Goal: Task Accomplishment & Management: Use online tool/utility

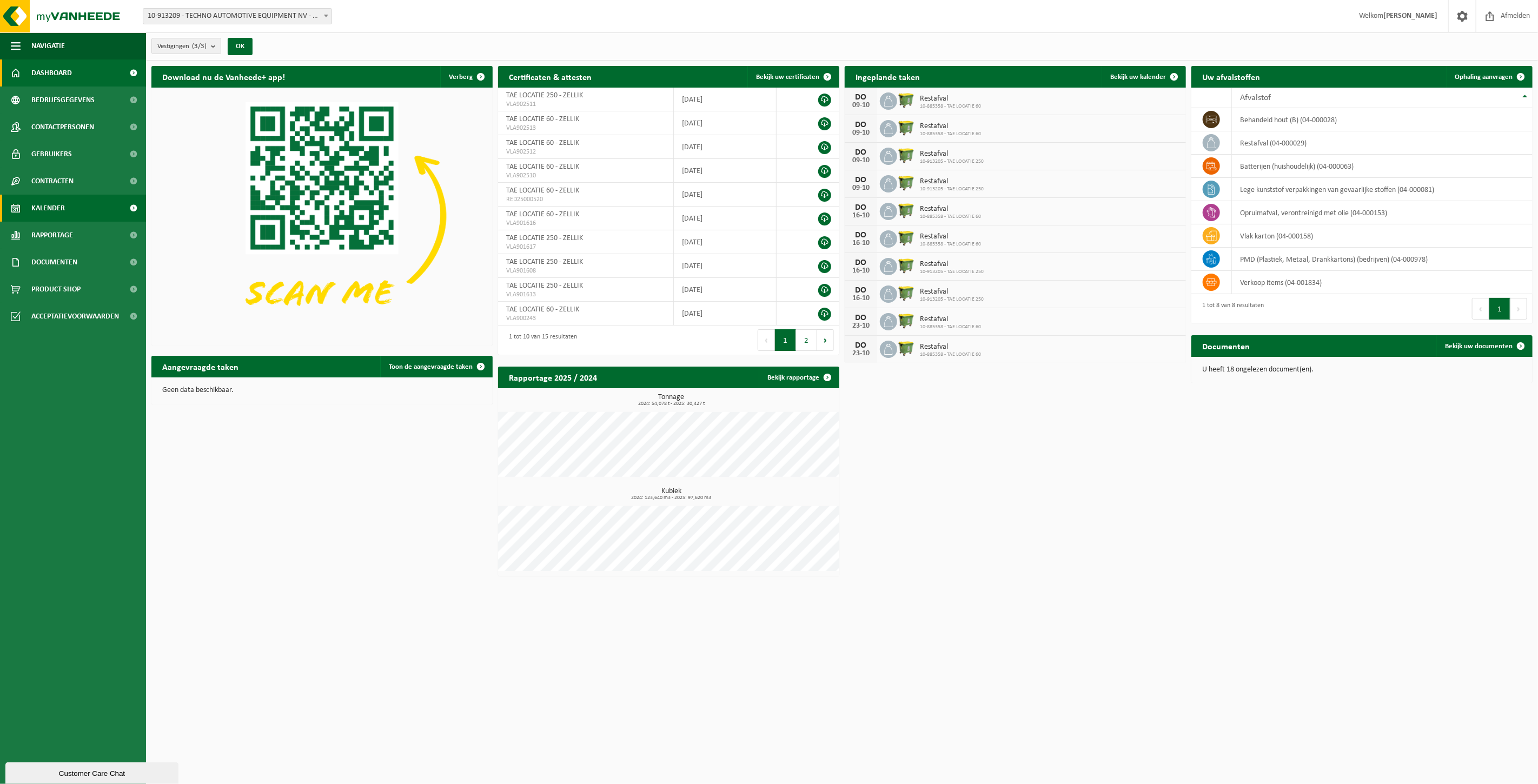
click at [60, 209] on span "Kalender" at bounding box center [48, 208] width 33 height 27
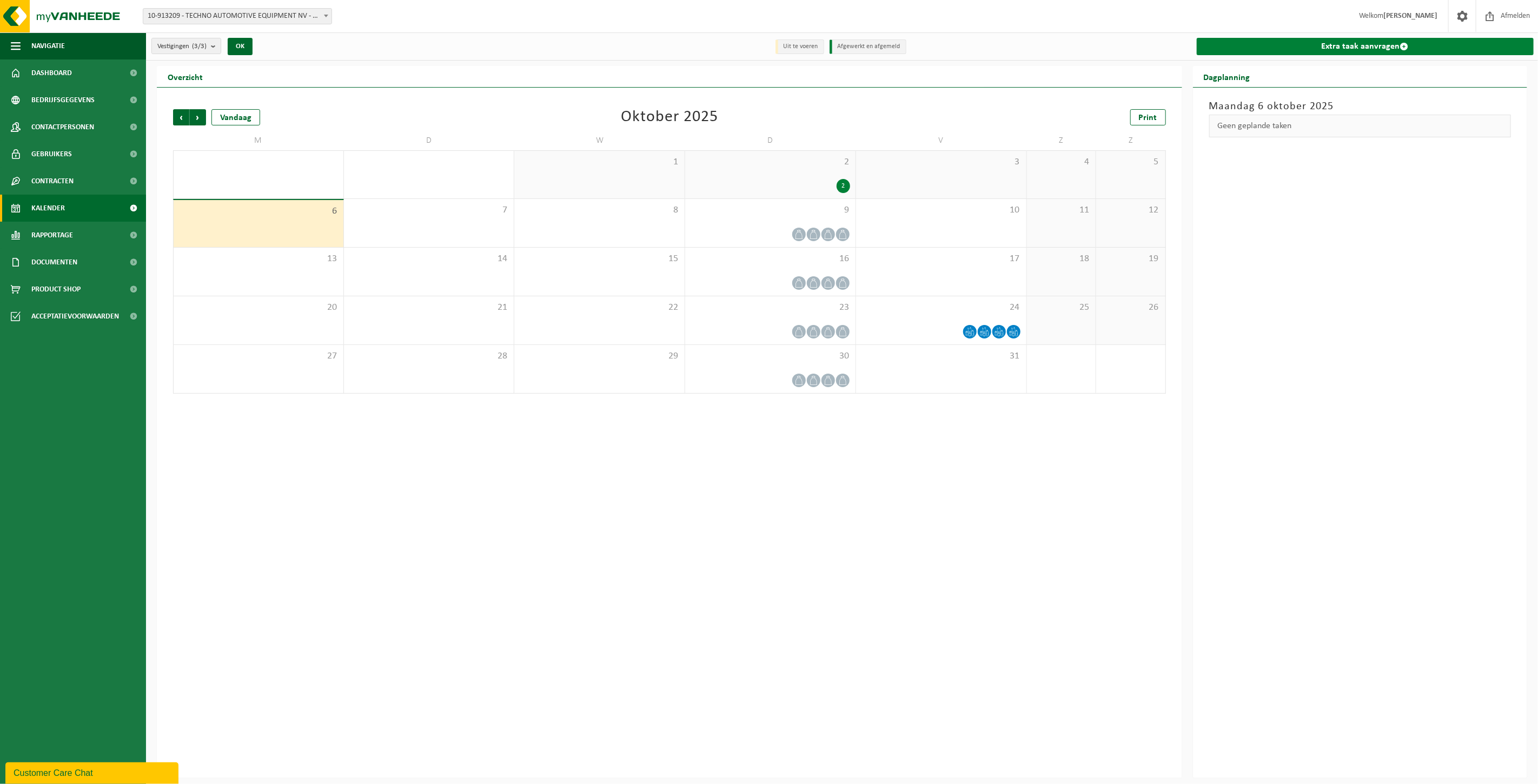
click at [1380, 45] on link "Extra taak aanvragen" at bounding box center [1366, 46] width 337 height 17
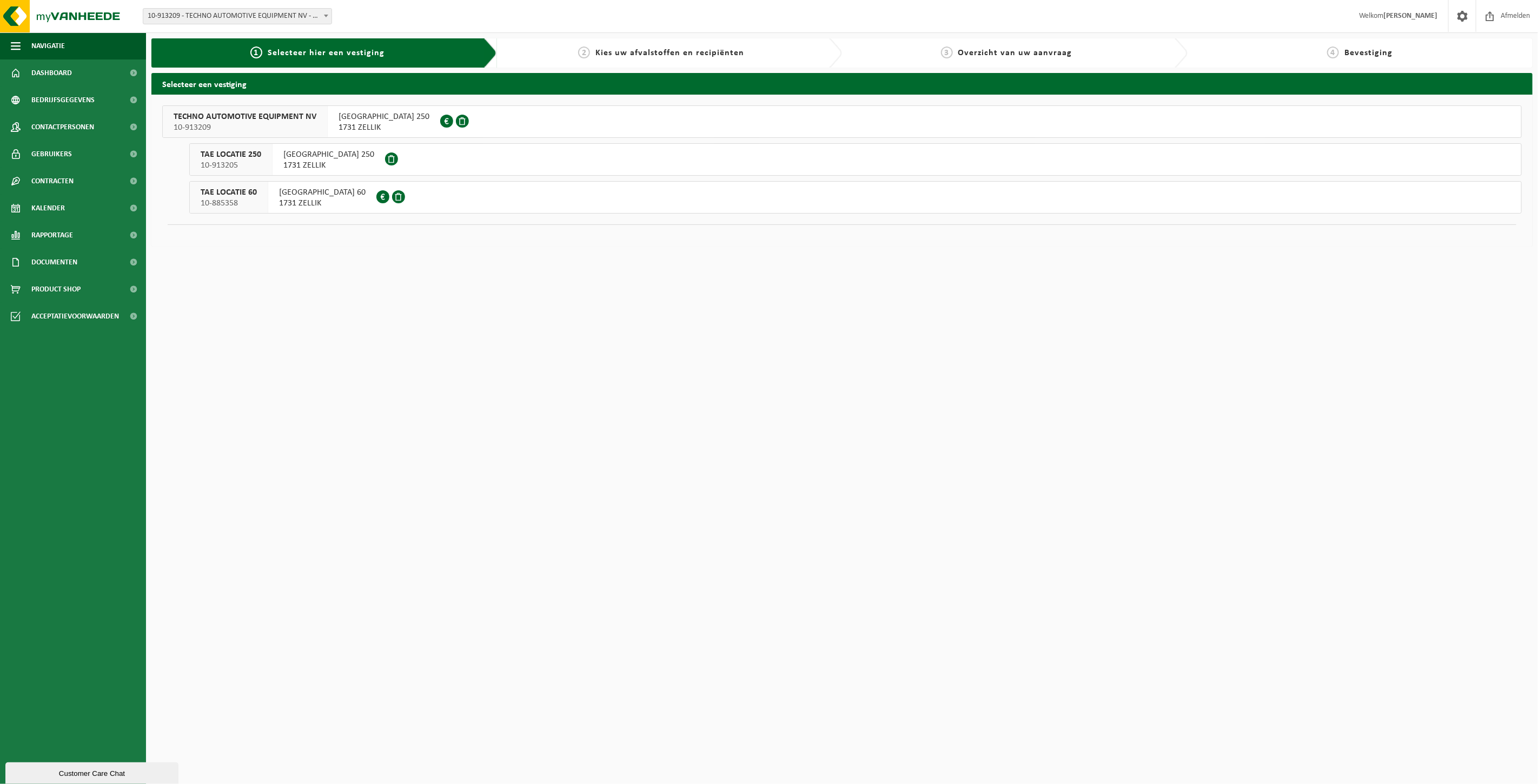
click at [238, 202] on span "10-885358" at bounding box center [229, 203] width 56 height 11
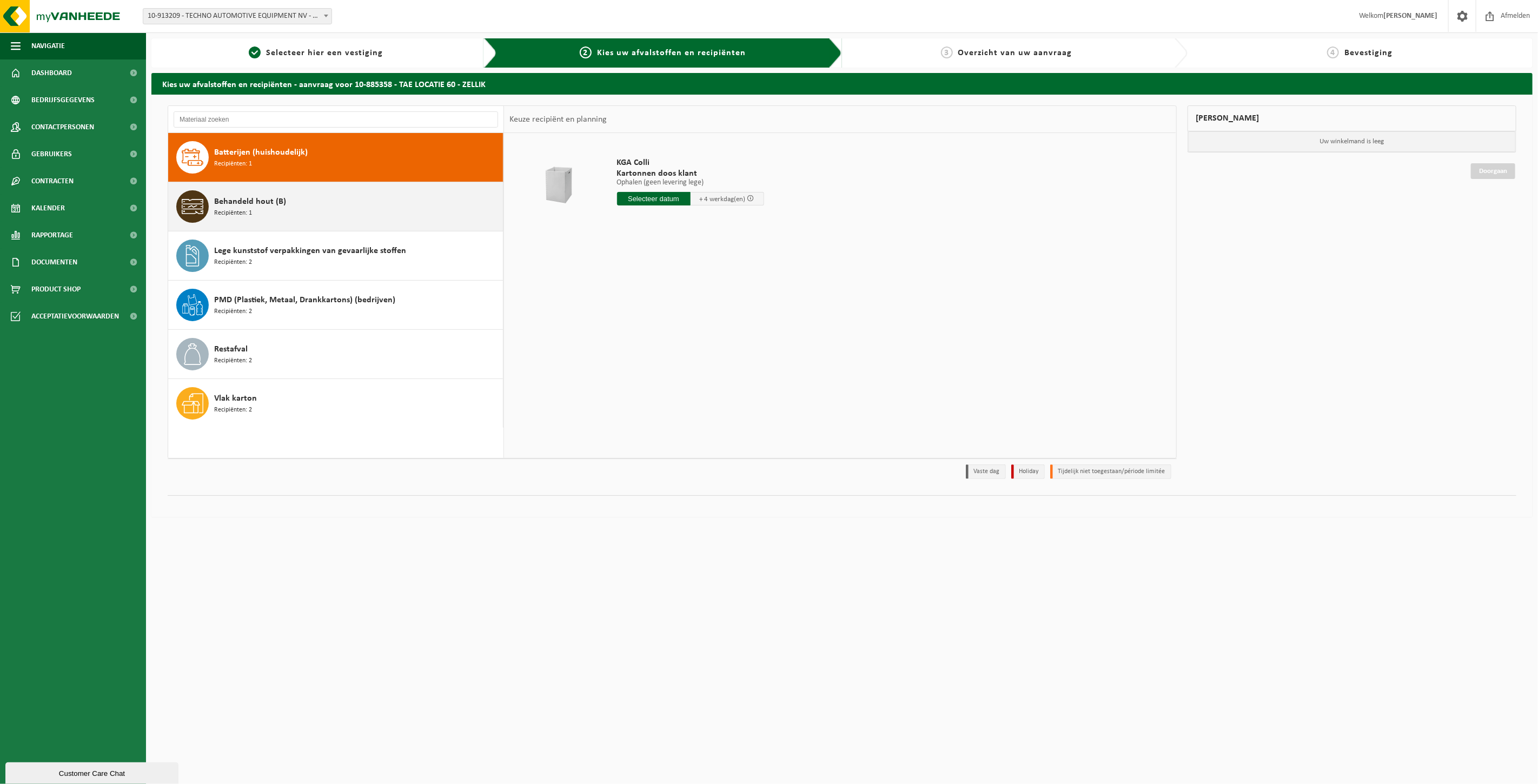
click at [302, 212] on div "Behandeld hout (B) Recipiënten: 1" at bounding box center [357, 206] width 286 height 33
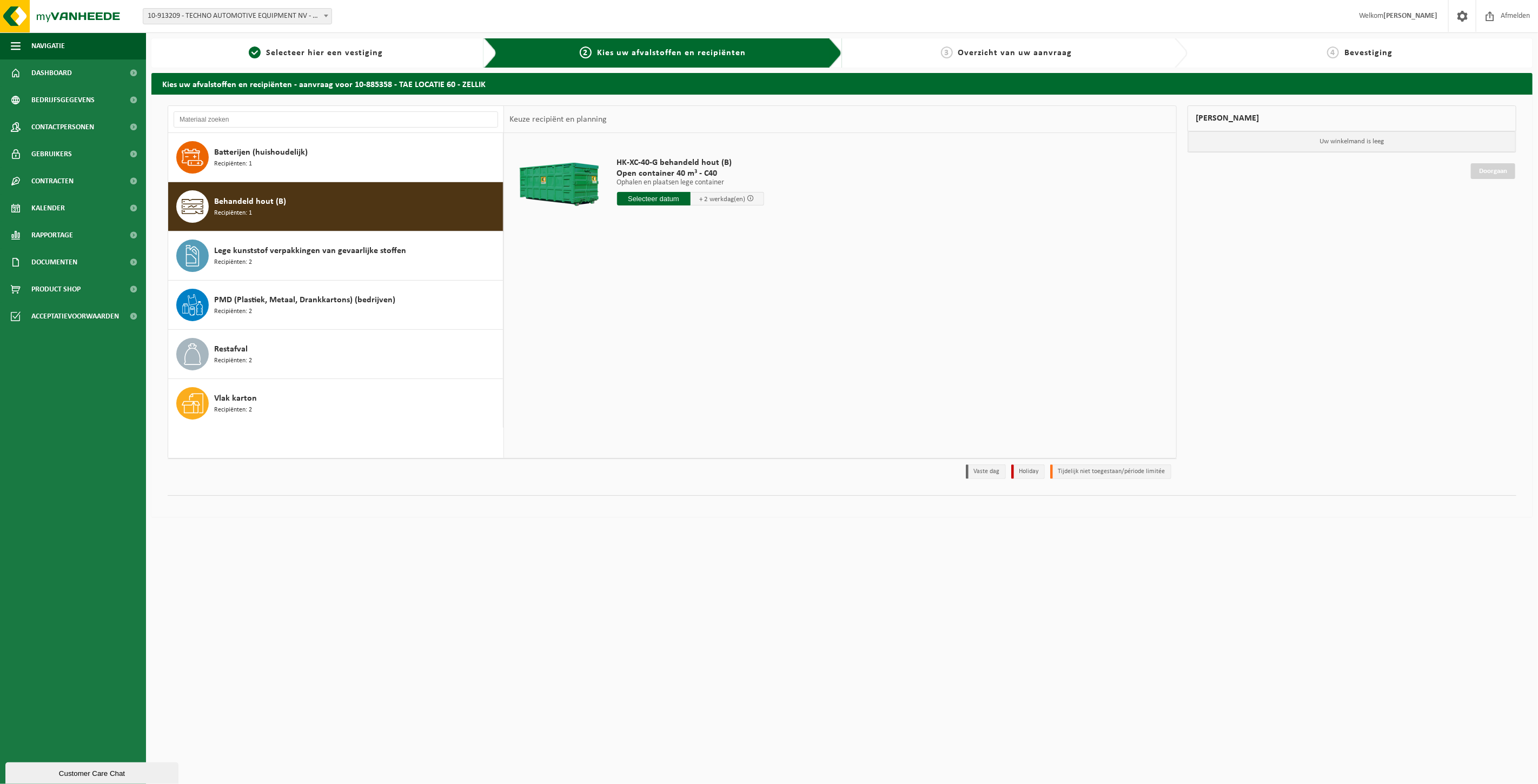
click at [646, 199] on input "text" at bounding box center [653, 198] width 74 height 13
click at [665, 278] on div "8" at bounding box center [665, 277] width 19 height 17
type input "Van 2025-10-08"
click at [647, 240] on button "In winkelmand" at bounding box center [648, 239] width 60 height 17
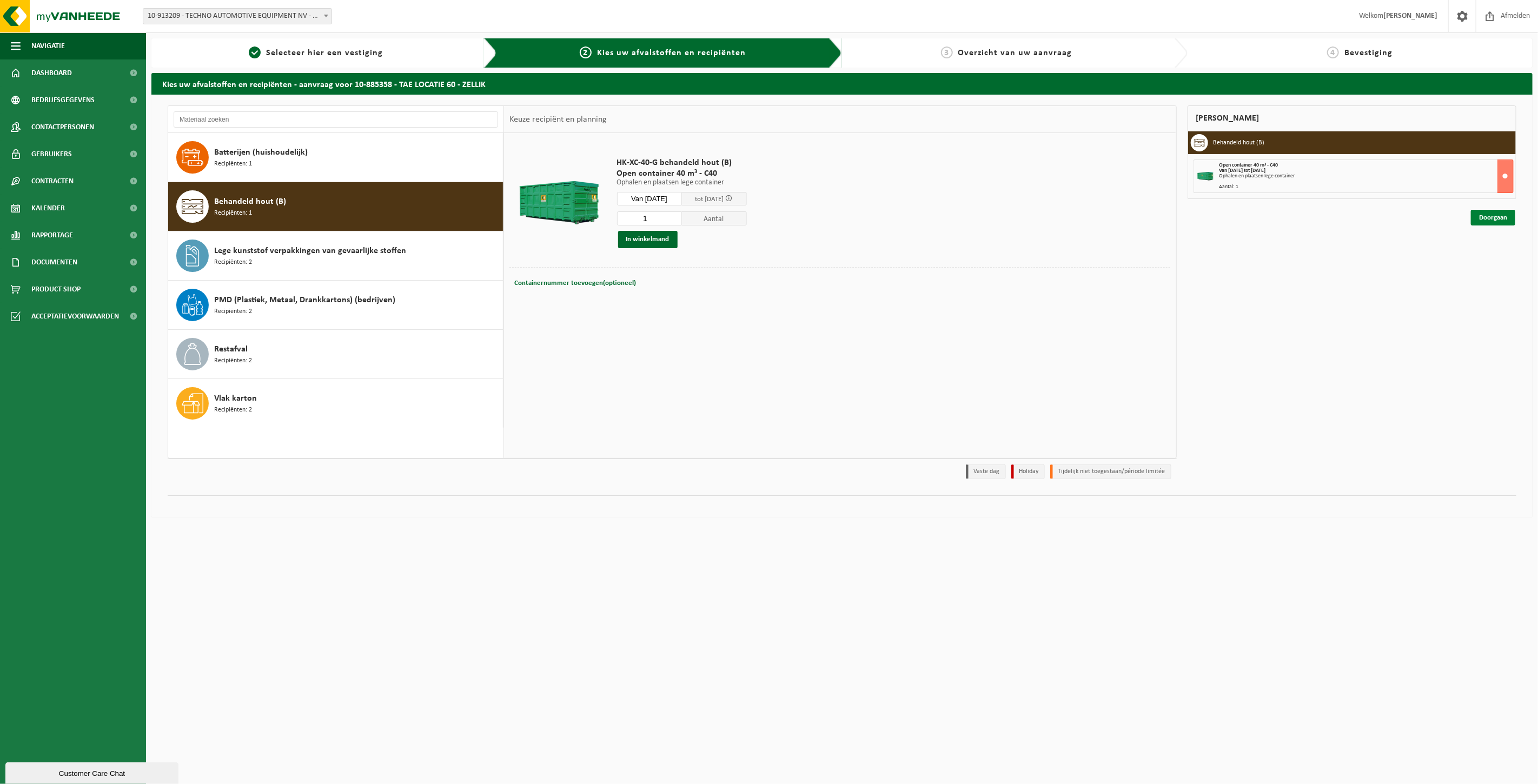
click at [1491, 217] on link "Doorgaan" at bounding box center [1492, 217] width 44 height 15
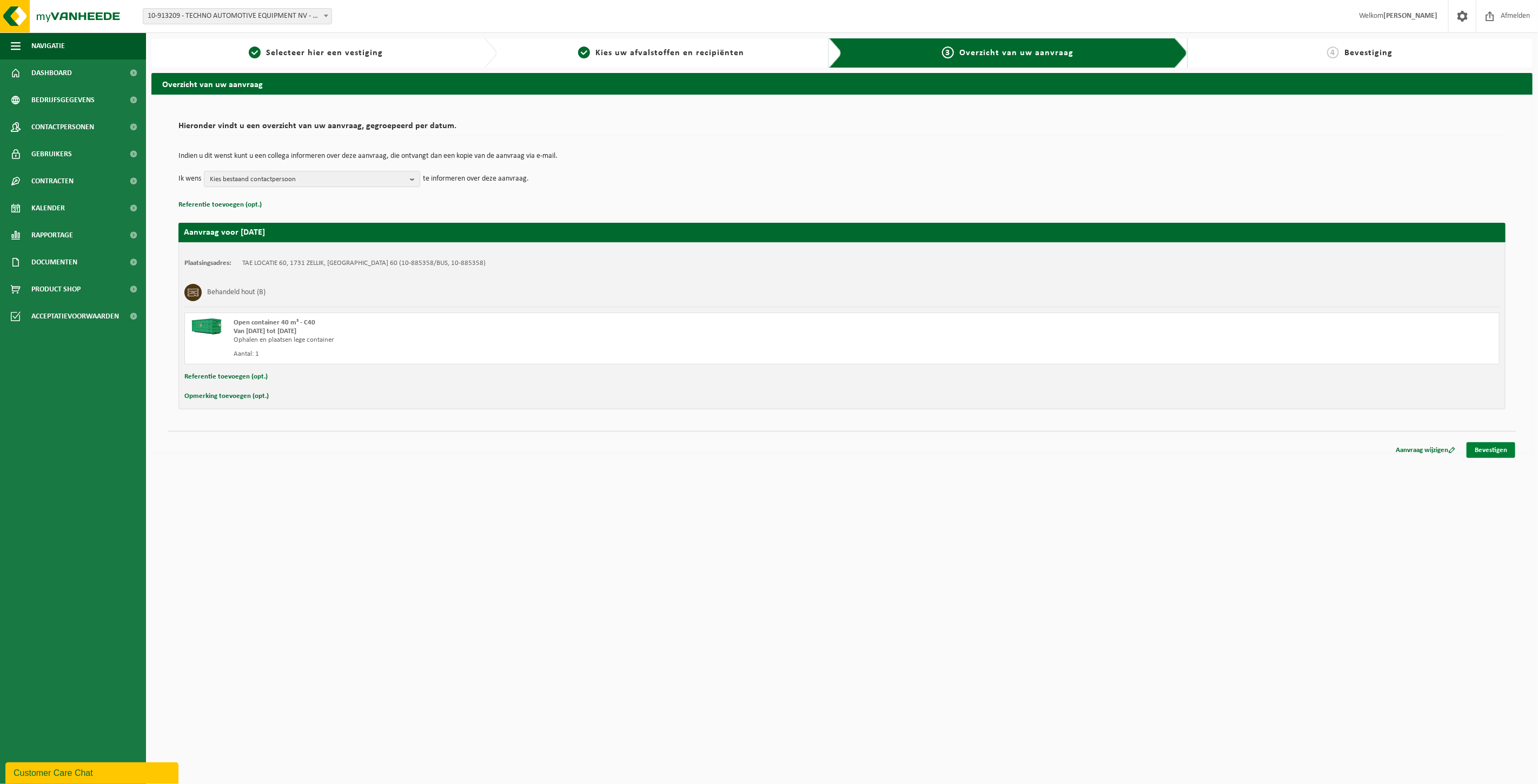
click at [1491, 451] on link "Bevestigen" at bounding box center [1491, 450] width 49 height 15
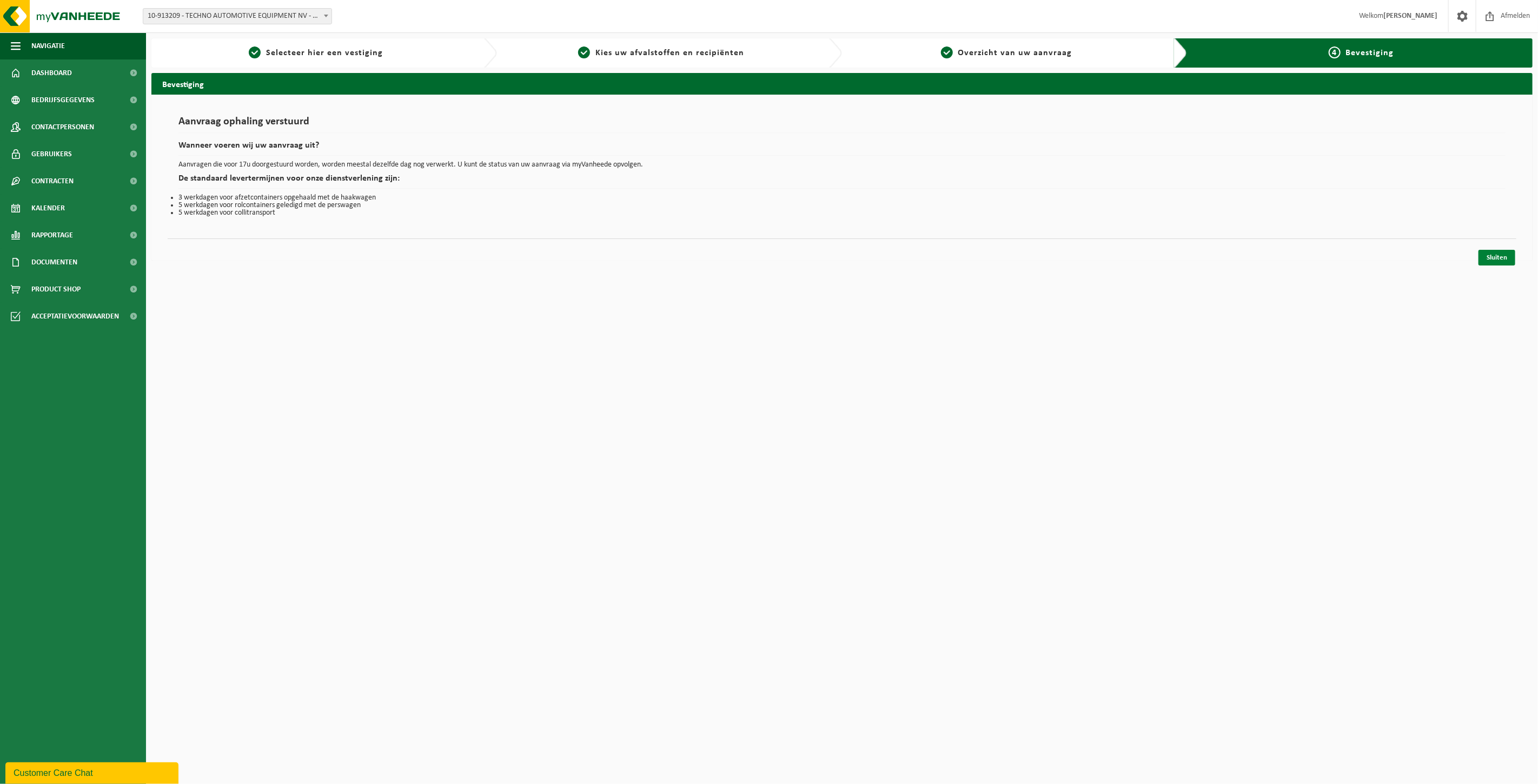
click at [1498, 251] on link "Sluiten" at bounding box center [1496, 258] width 37 height 15
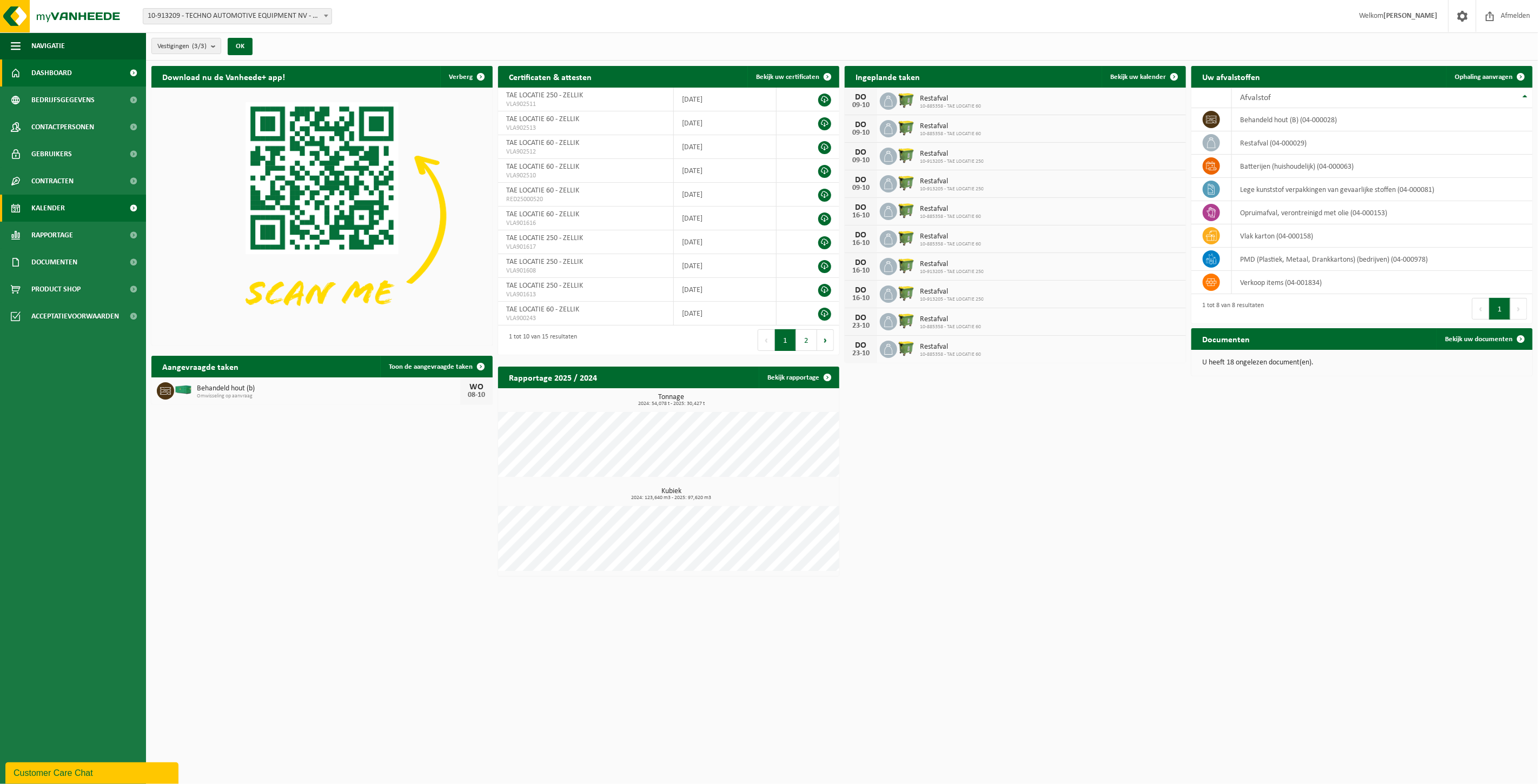
click at [78, 212] on link "Kalender" at bounding box center [73, 208] width 146 height 27
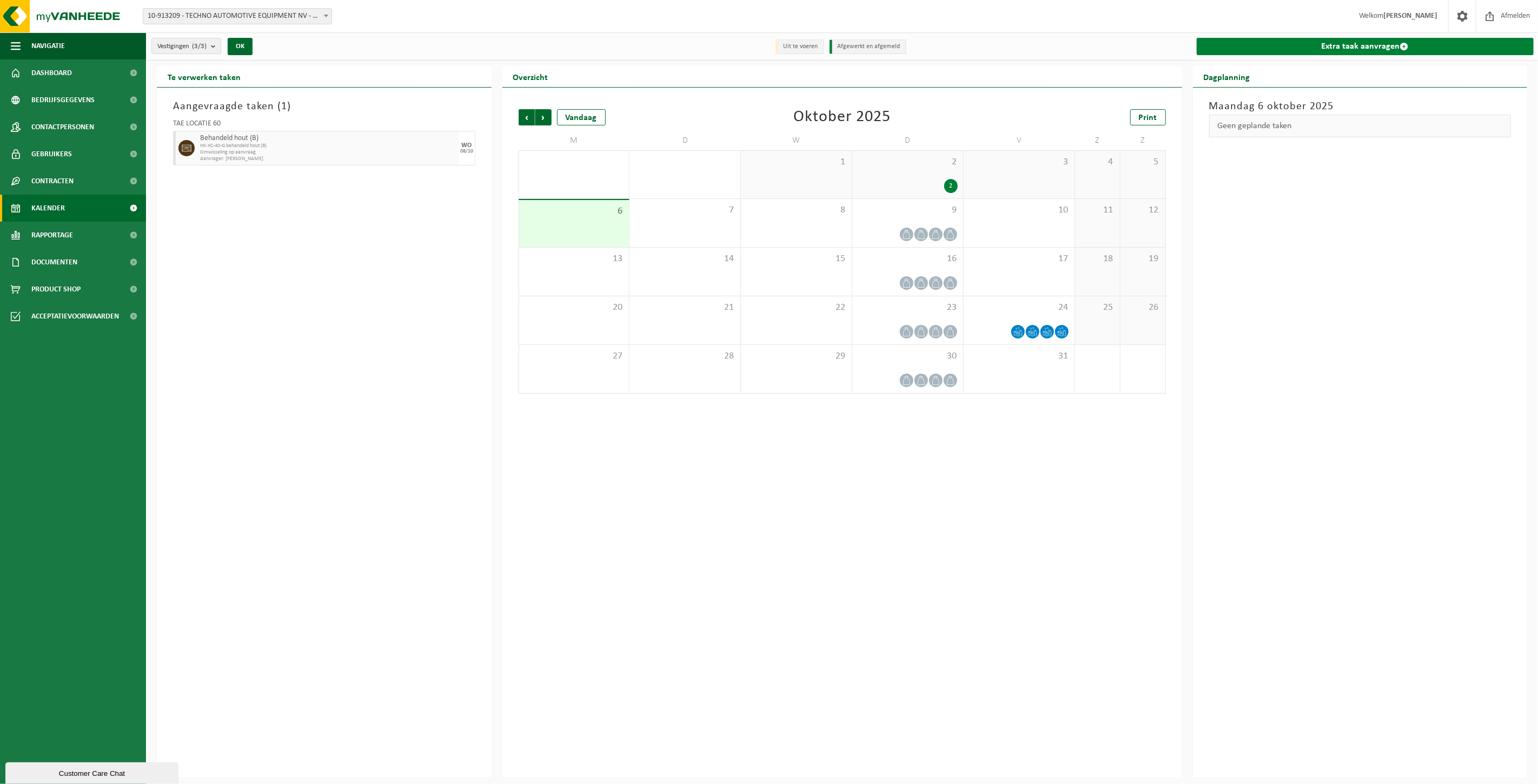
click at [1375, 47] on link "Extra taak aanvragen" at bounding box center [1366, 46] width 337 height 17
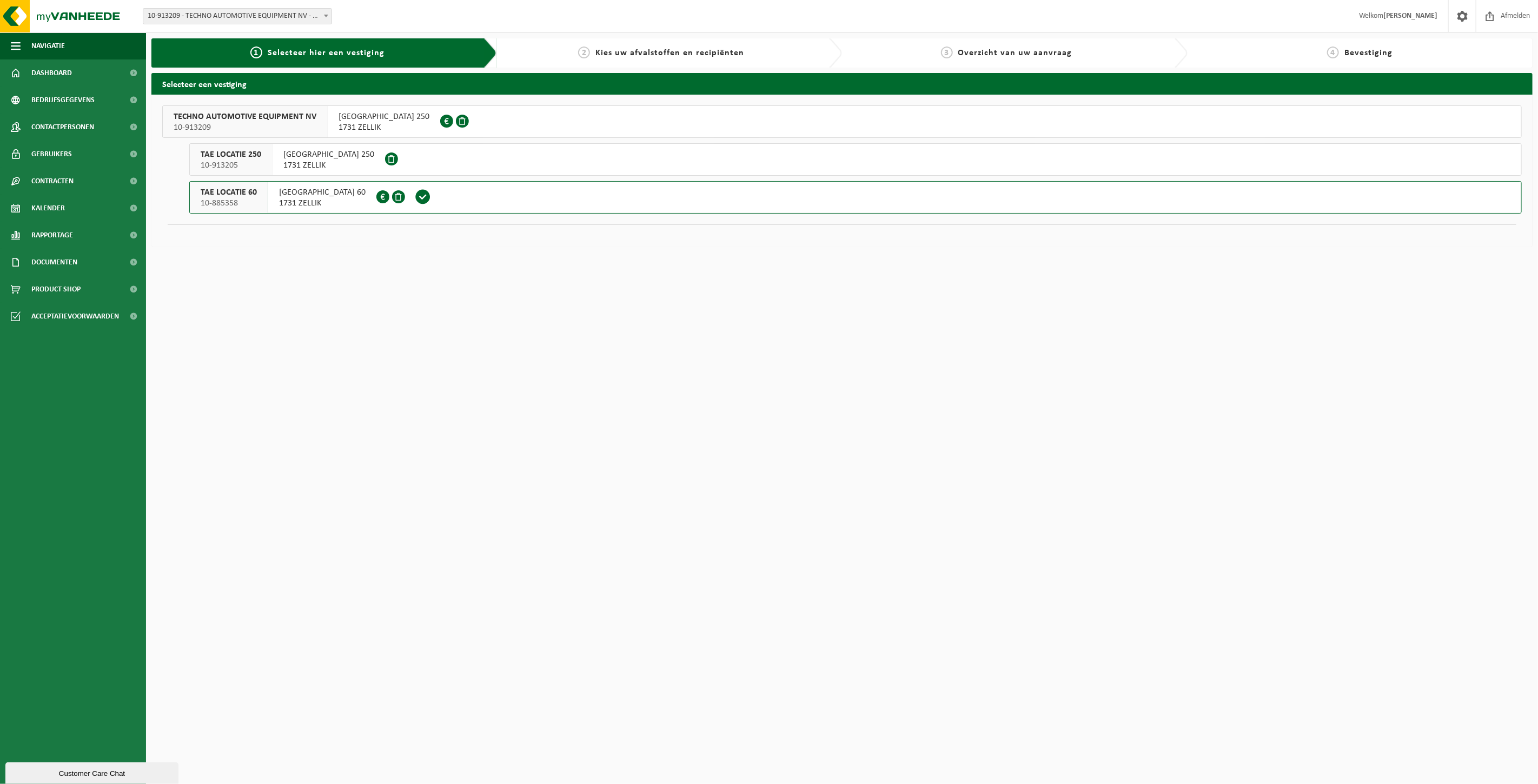
click at [290, 204] on span "1731 ZELLIK" at bounding box center [322, 203] width 87 height 11
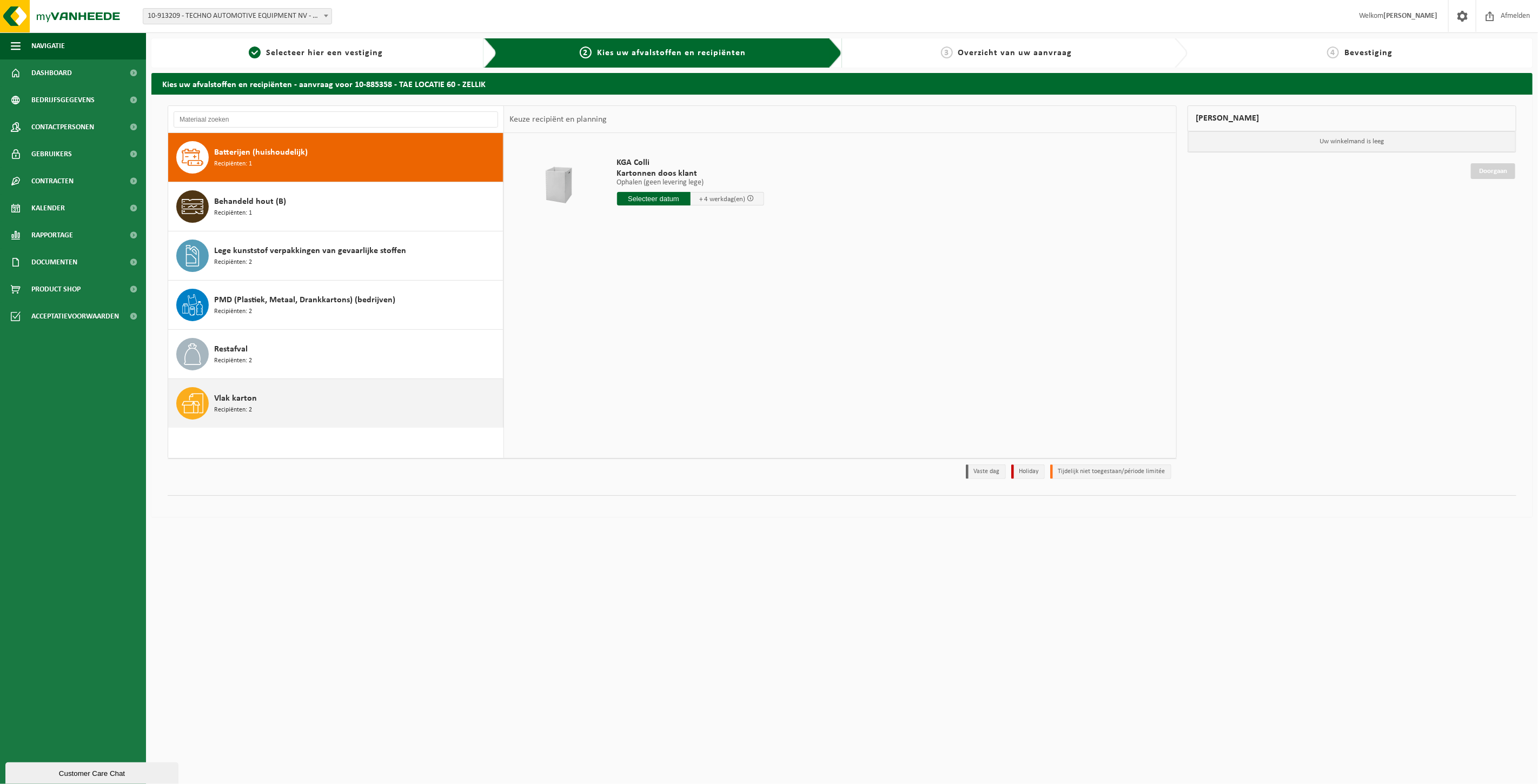
click at [238, 406] on span "Recipiënten: 2" at bounding box center [233, 410] width 38 height 10
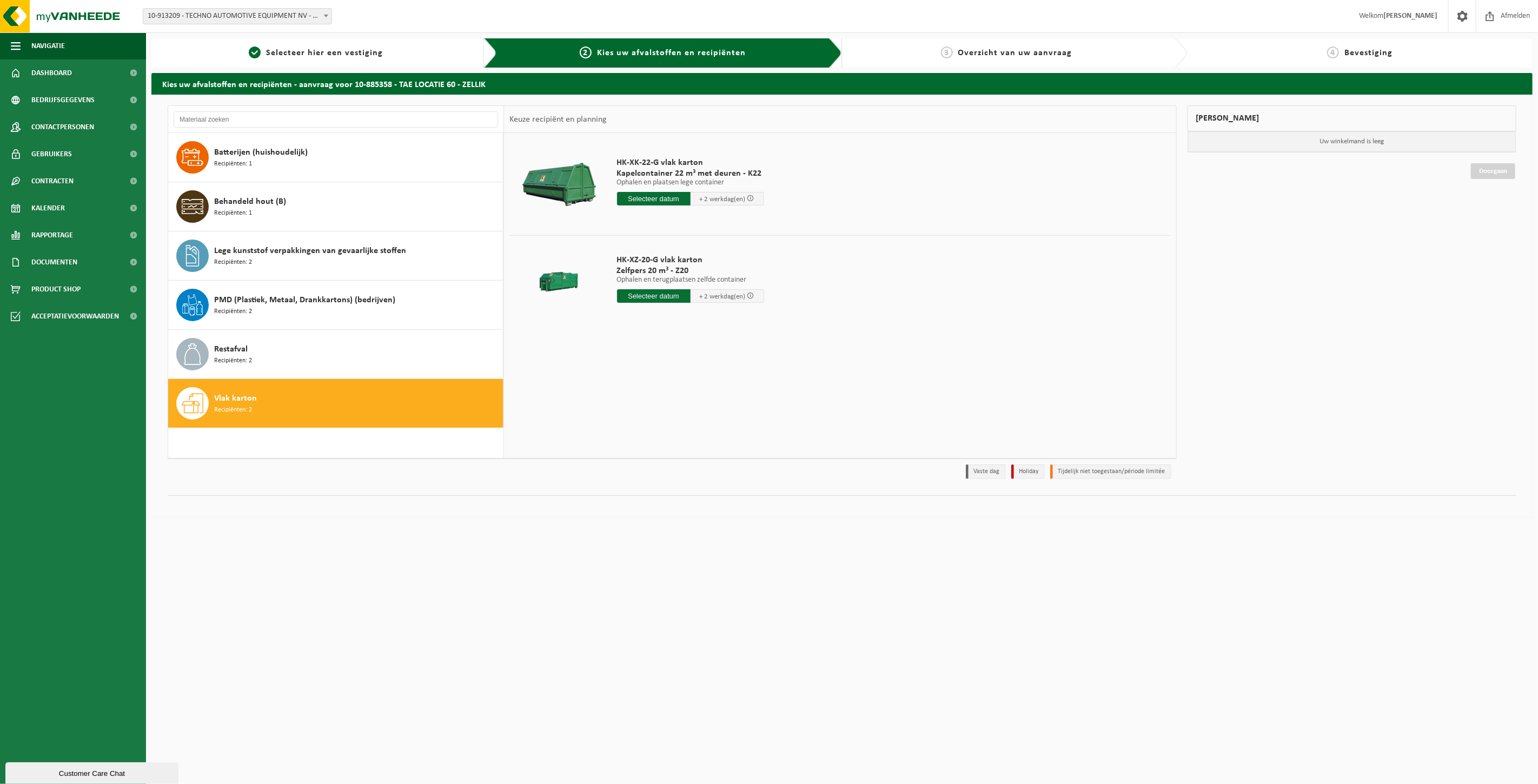
click at [646, 196] on input "text" at bounding box center [653, 198] width 74 height 13
click at [648, 197] on input "text" at bounding box center [653, 198] width 74 height 13
click at [655, 200] on input "text" at bounding box center [653, 198] width 74 height 13
click at [288, 407] on div "Vlak karton Recipiënten: 2" at bounding box center [357, 403] width 286 height 33
click at [639, 198] on input "text" at bounding box center [653, 198] width 74 height 13
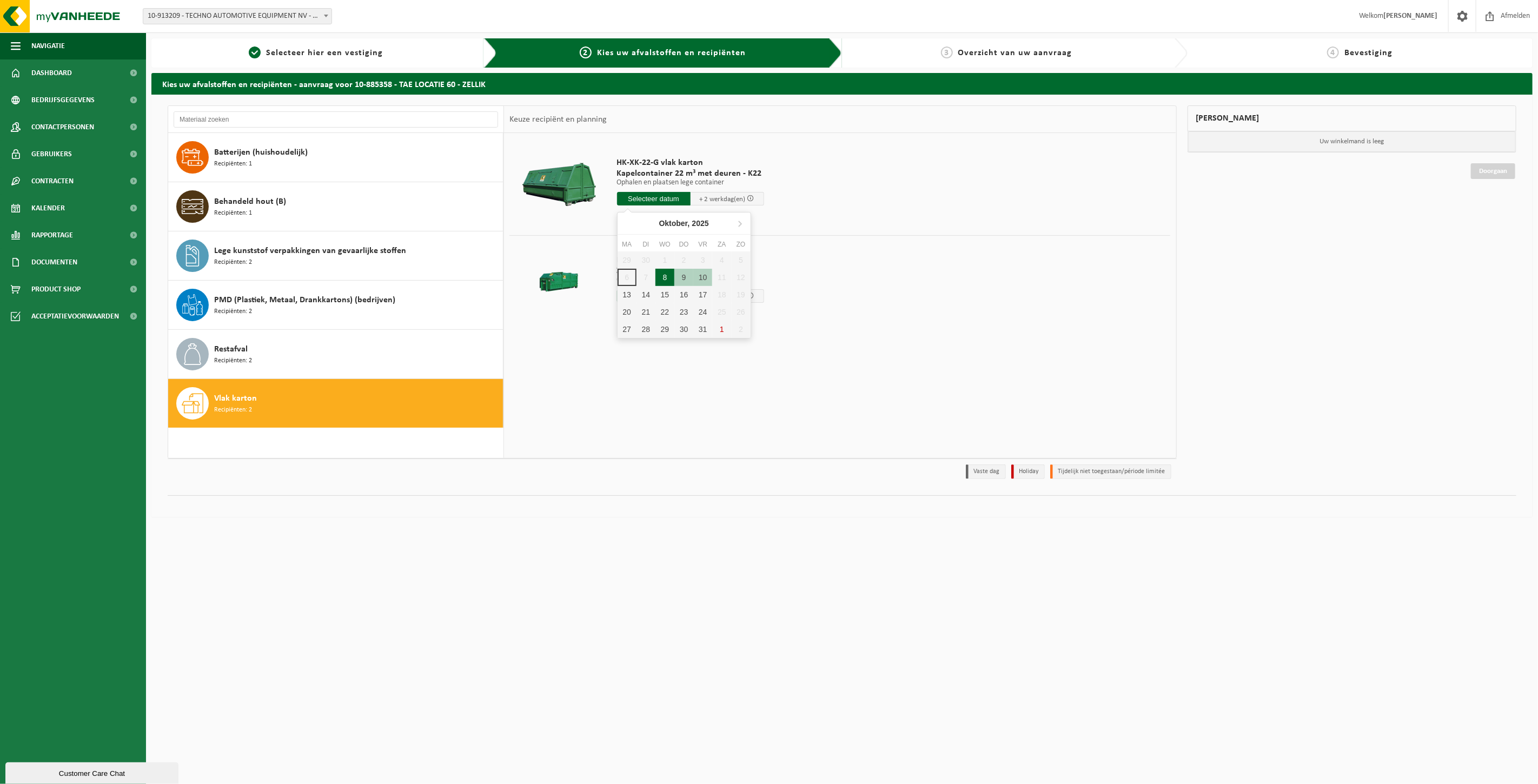
click at [665, 279] on div "8" at bounding box center [665, 277] width 19 height 17
type input "Van 2025-10-08"
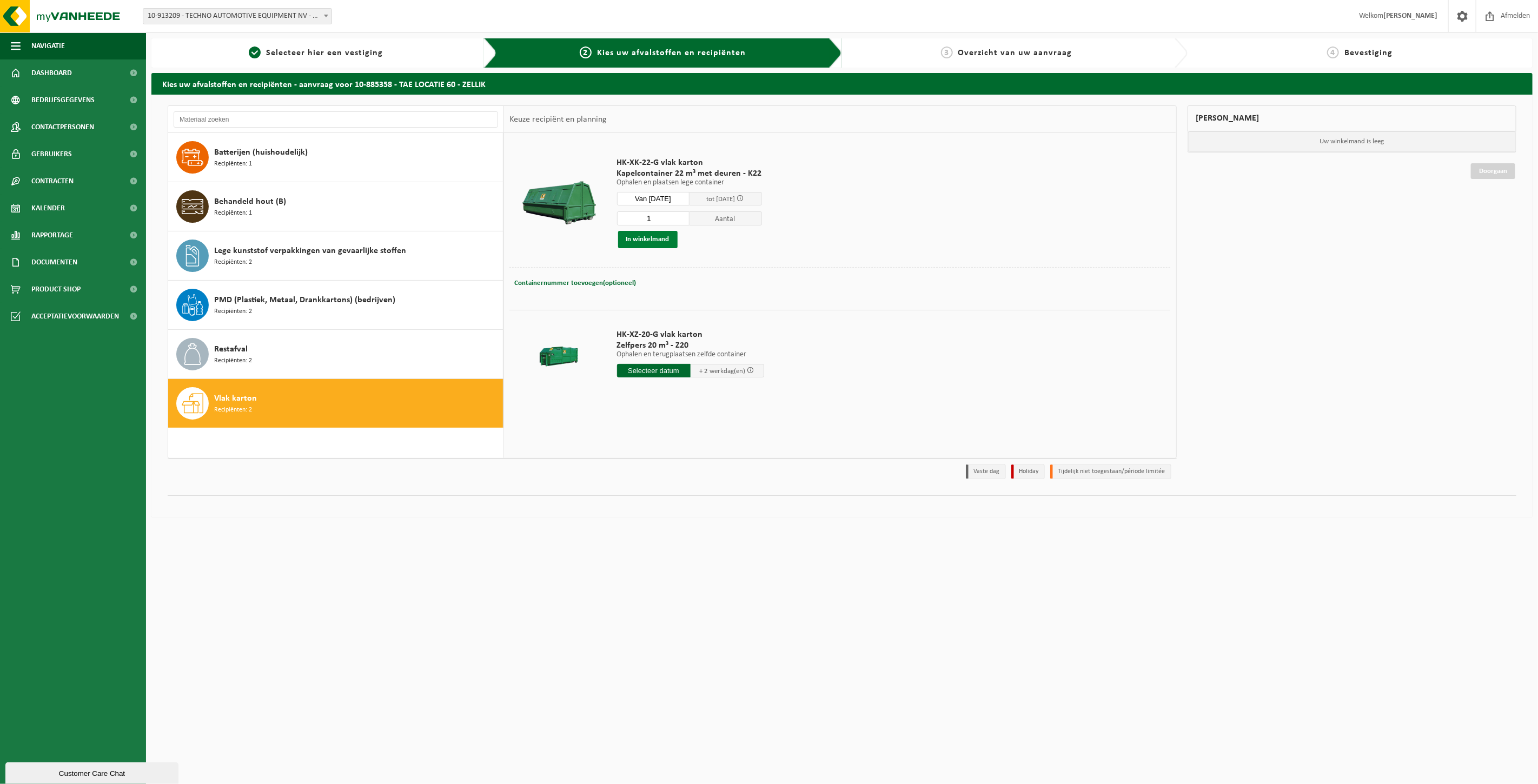
click at [645, 240] on button "In winkelmand" at bounding box center [648, 239] width 60 height 17
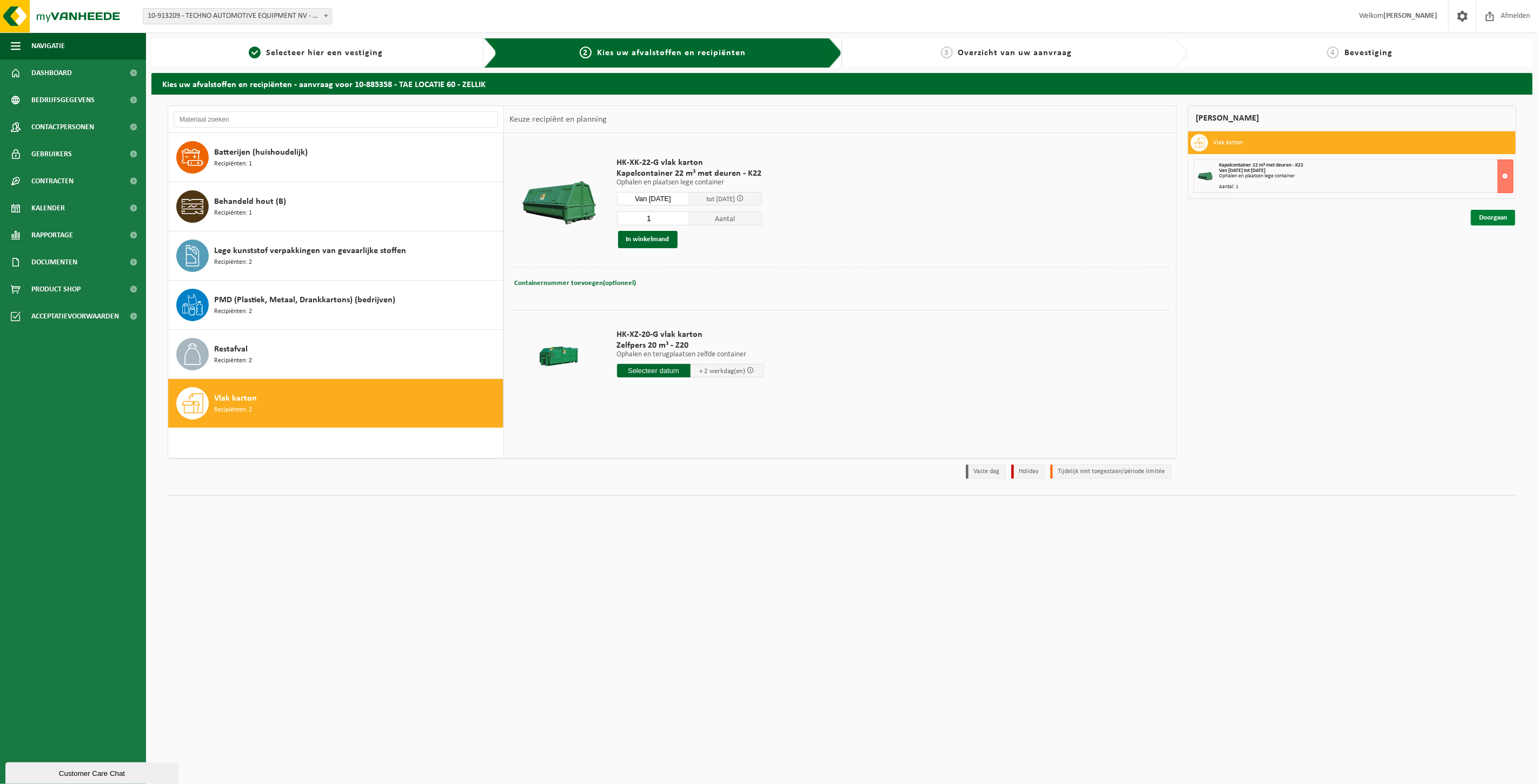
click at [1493, 215] on link "Doorgaan" at bounding box center [1492, 217] width 44 height 15
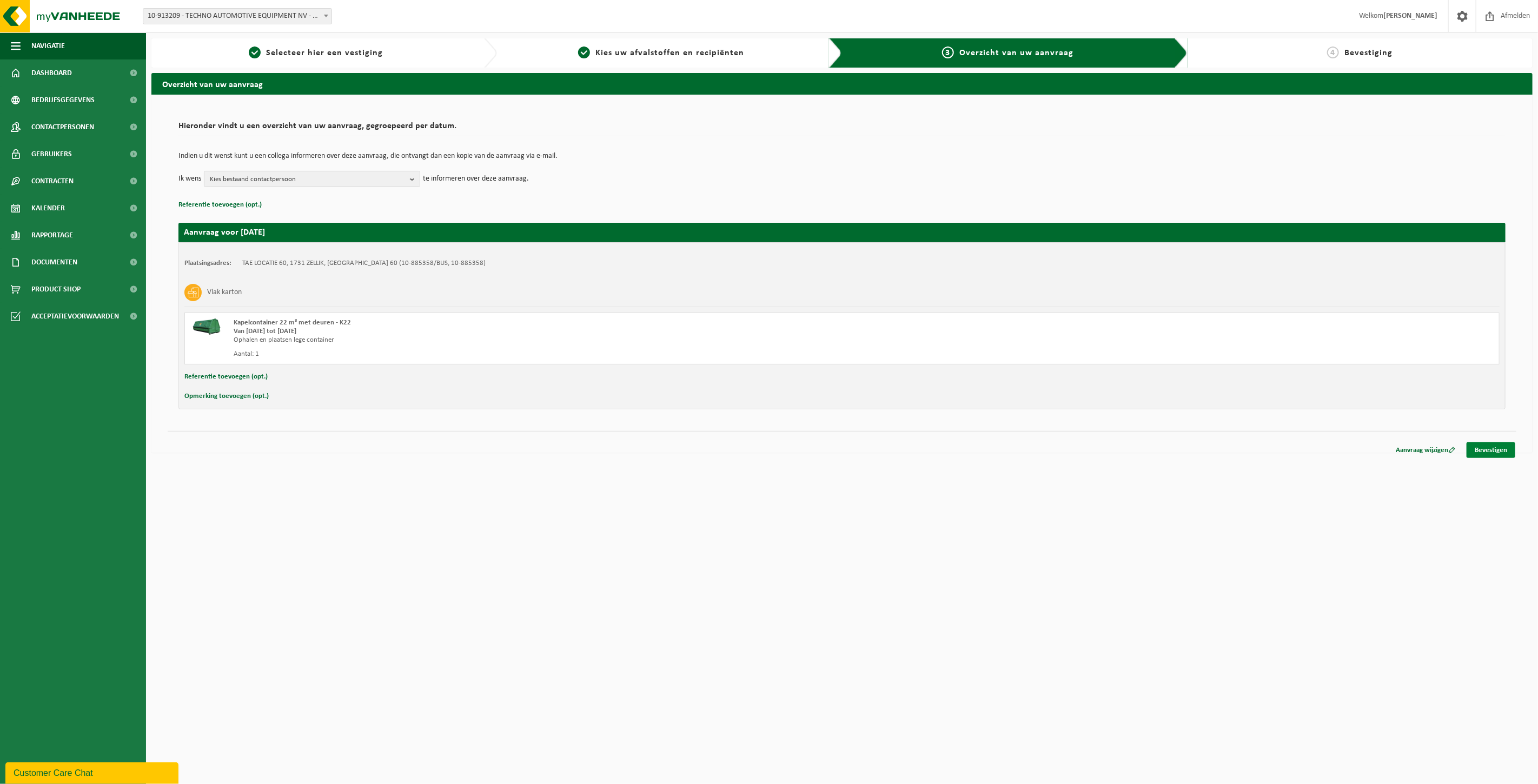
click at [1498, 447] on link "Bevestigen" at bounding box center [1491, 450] width 49 height 15
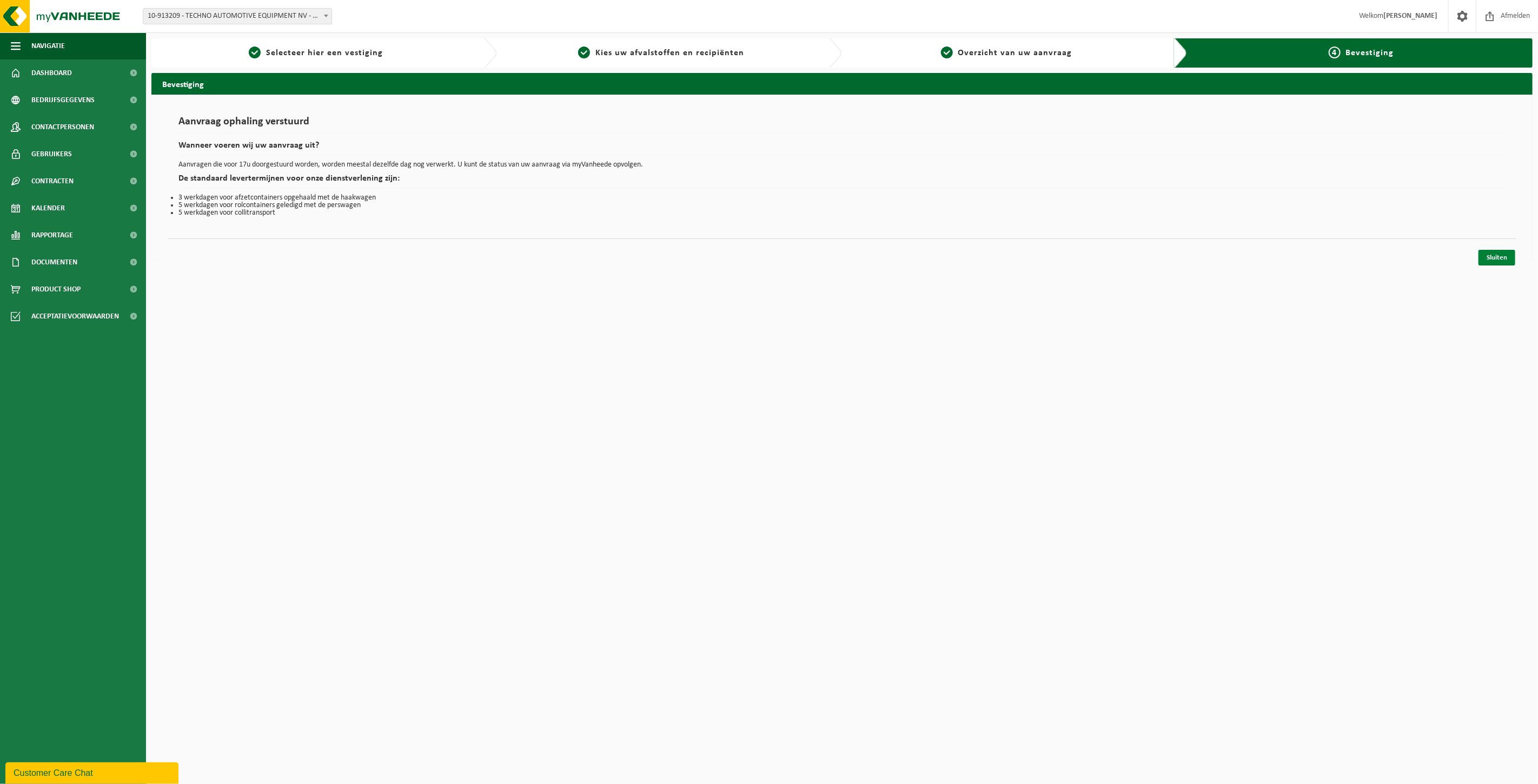
click at [1497, 257] on link "Sluiten" at bounding box center [1496, 258] width 37 height 15
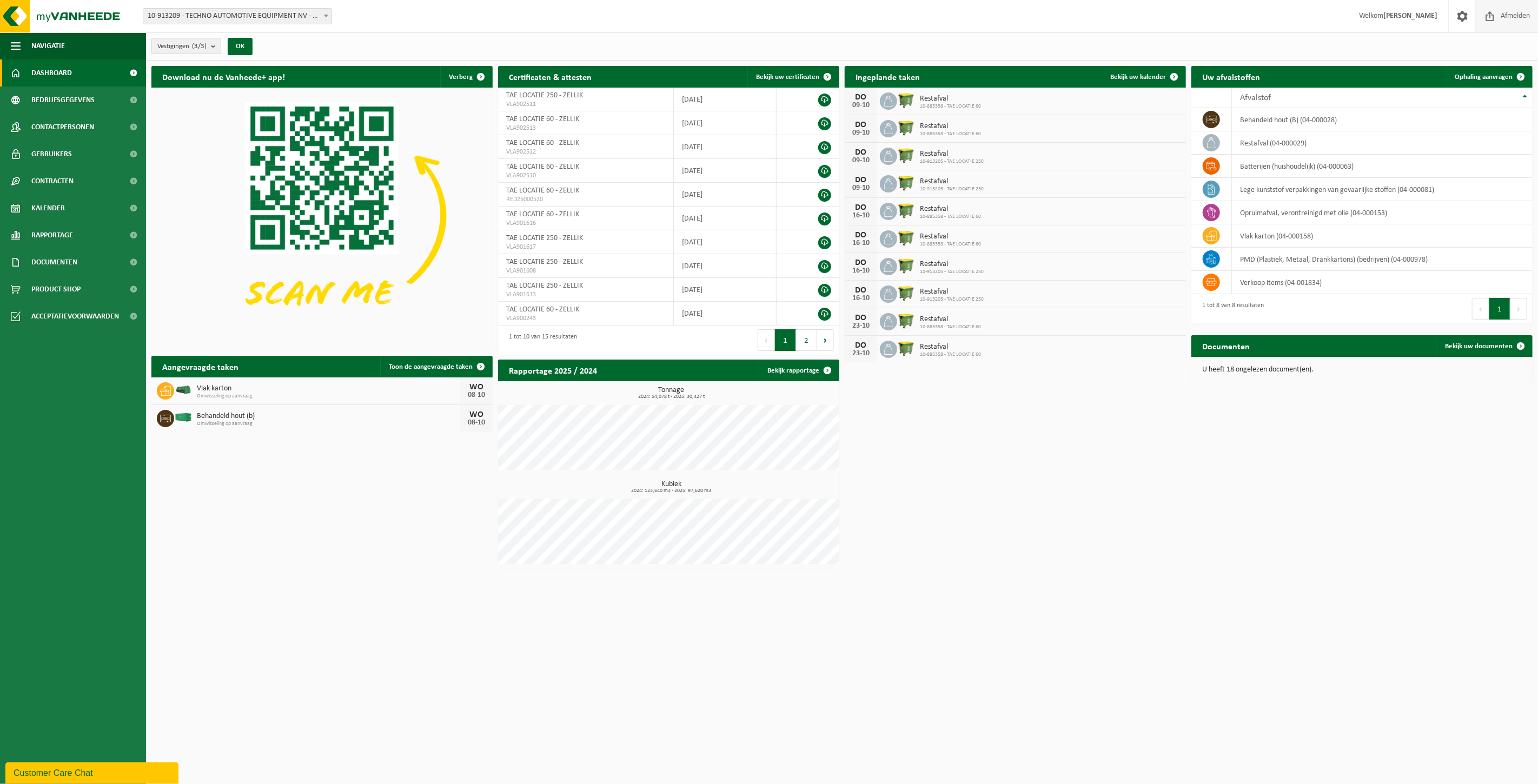
click at [1514, 19] on span "Afmelden" at bounding box center [1515, 16] width 35 height 32
